Goal: Task Accomplishment & Management: Manage account settings

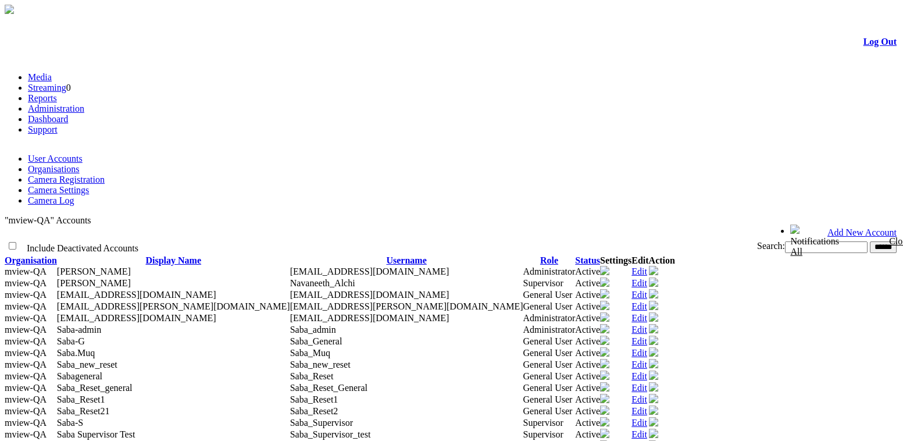
click at [84, 103] on link "Administration" at bounding box center [56, 108] width 56 height 10
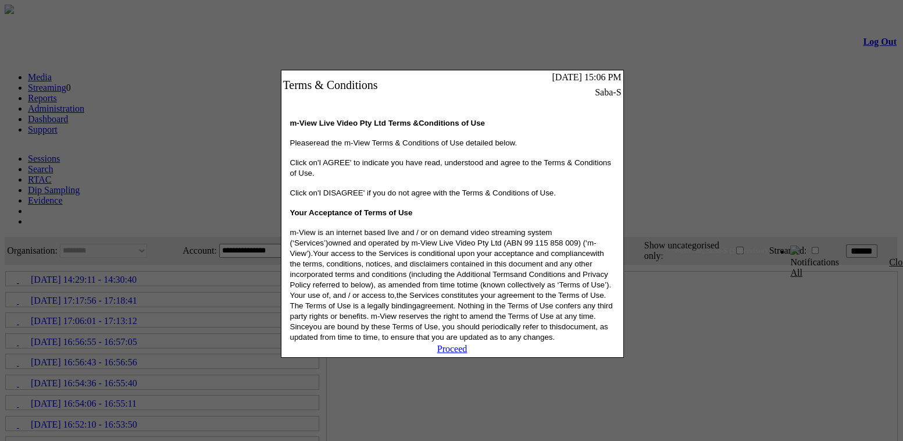
click at [463, 353] on link "Proceed" at bounding box center [452, 349] width 30 height 10
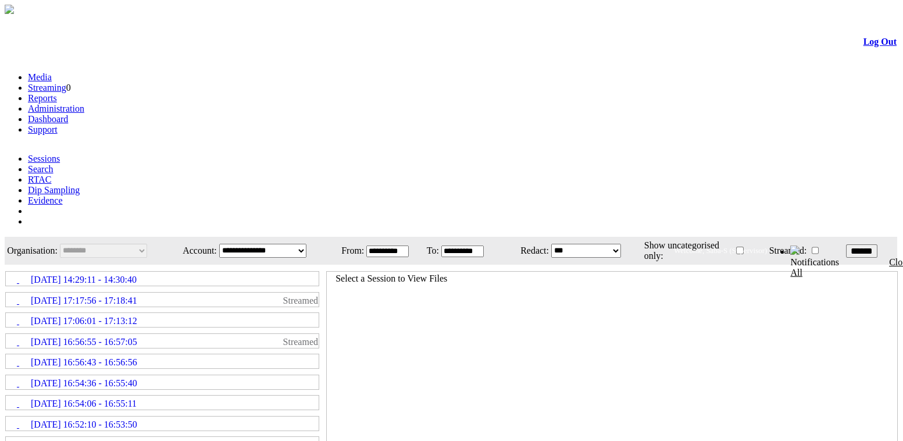
click at [84, 103] on link "Administration" at bounding box center [56, 108] width 56 height 10
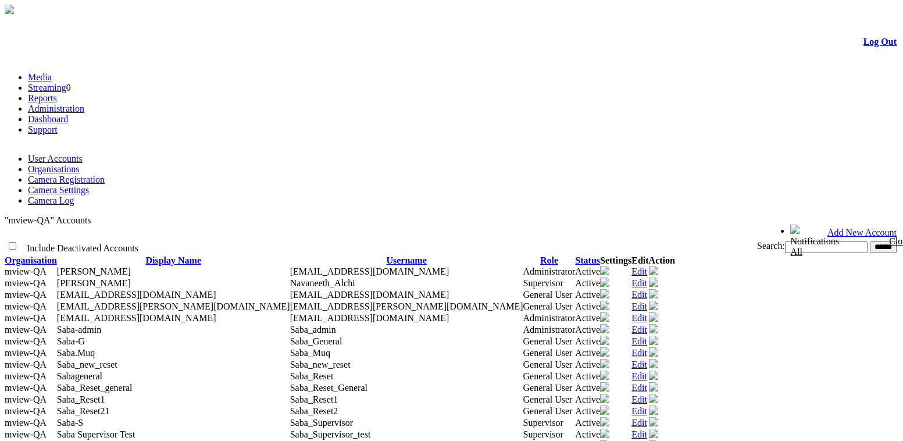
click at [89, 185] on link "Camera Settings" at bounding box center [58, 190] width 61 height 10
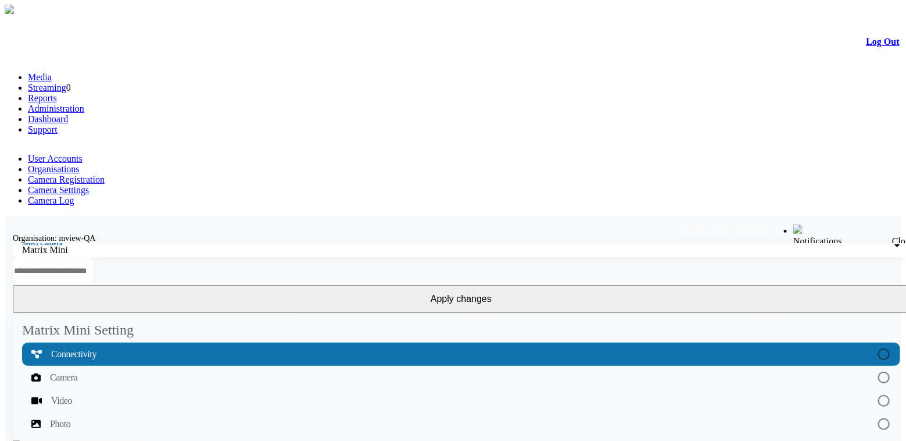
click at [93, 257] on input "text" at bounding box center [53, 271] width 80 height 28
click at [68, 114] on link "Dashboard" at bounding box center [48, 119] width 40 height 10
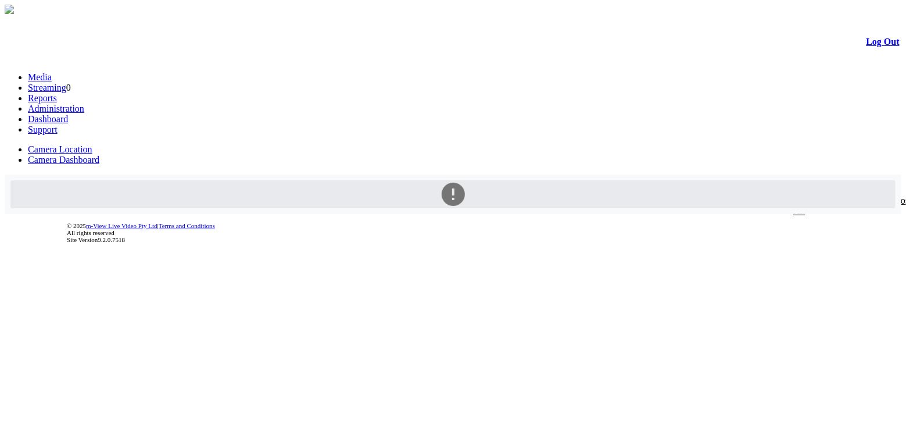
click at [99, 155] on link "Camera Dashboard" at bounding box center [63, 160] width 71 height 10
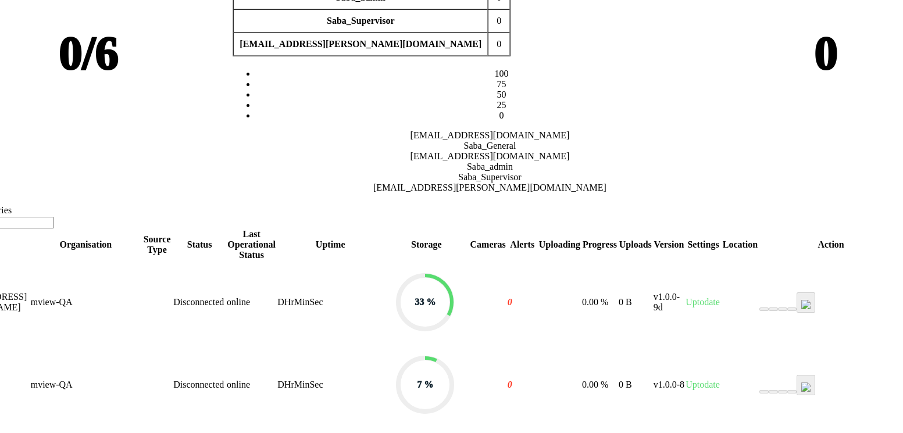
scroll to position [317, 79]
